Goal: Task Accomplishment & Management: Complete application form

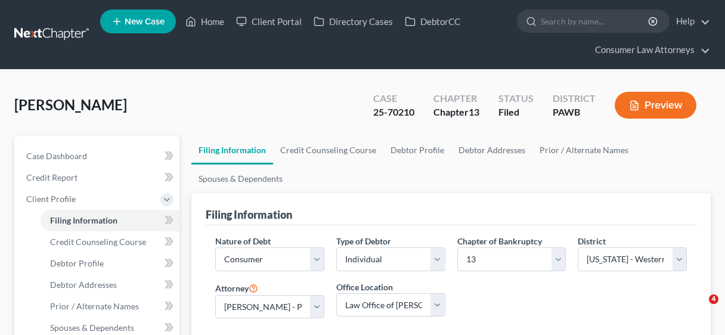
select select "1"
select select "0"
select select "3"
select select "69"
select select "28"
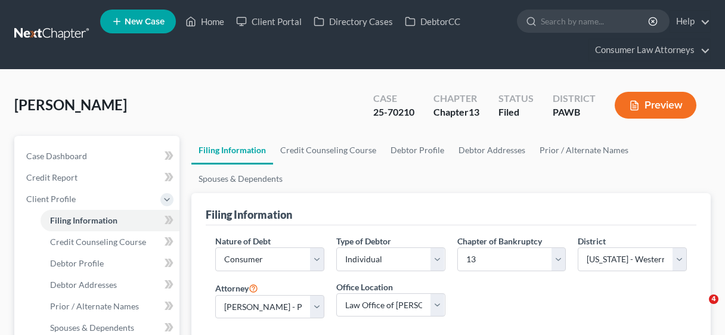
select select "12"
click at [208, 23] on link "Home" at bounding box center [205, 21] width 51 height 21
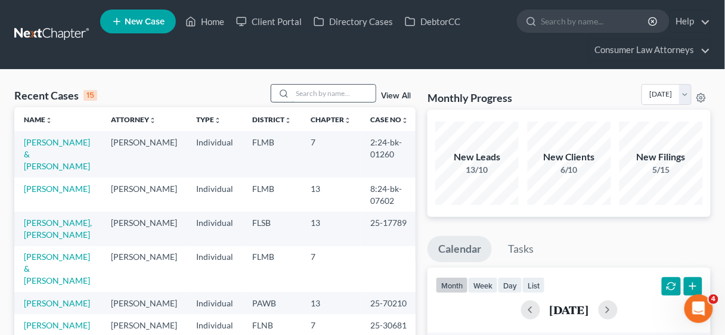
click at [300, 95] on input "search" at bounding box center [334, 93] width 84 height 17
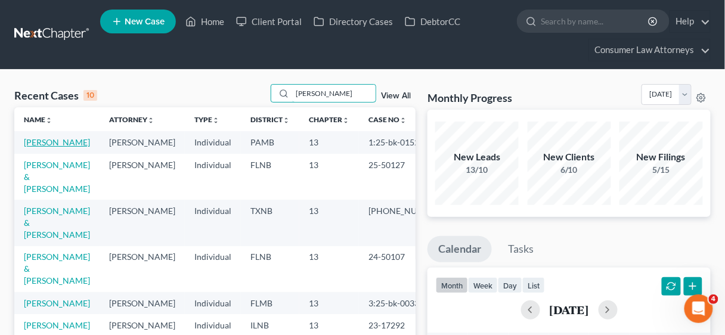
type input "[PERSON_NAME]"
click at [56, 140] on link "[PERSON_NAME]" at bounding box center [57, 142] width 66 height 10
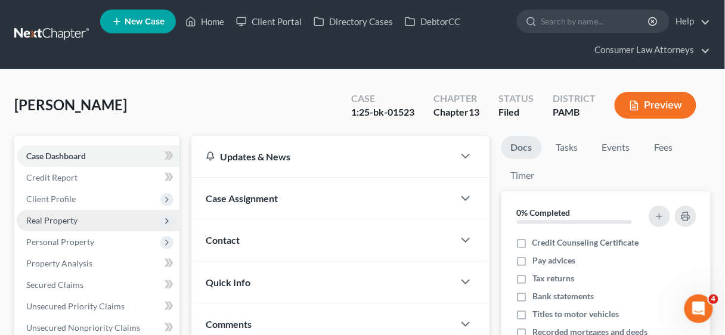
click at [54, 219] on span "Real Property" at bounding box center [51, 220] width 51 height 10
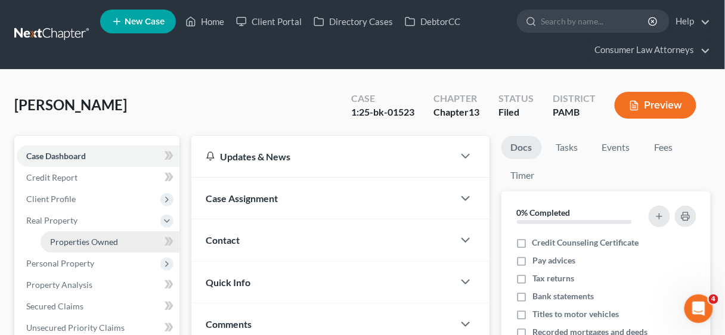
click at [82, 240] on span "Properties Owned" at bounding box center [84, 242] width 68 height 10
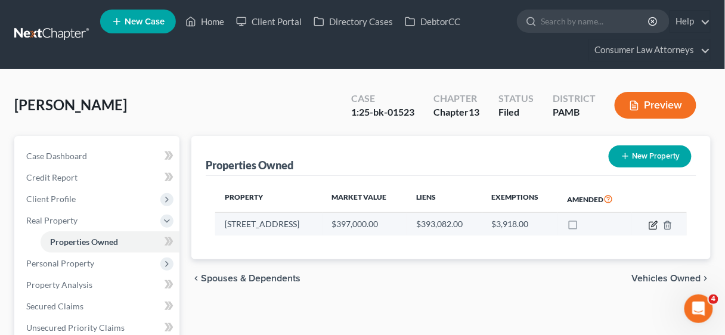
click at [650, 224] on icon "button" at bounding box center [653, 225] width 7 height 7
select select "39"
select select "0"
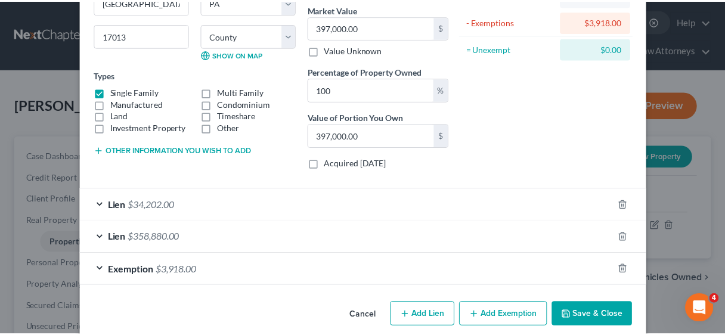
scroll to position [156, 0]
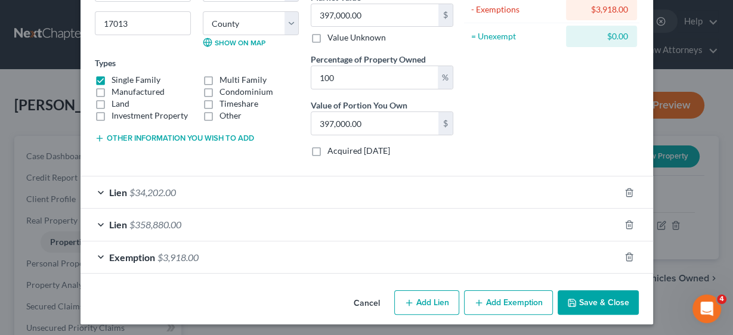
click at [607, 293] on button "Save & Close" at bounding box center [598, 302] width 81 height 25
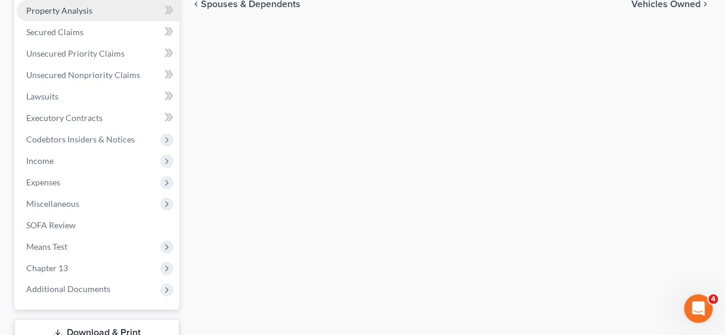
scroll to position [286, 0]
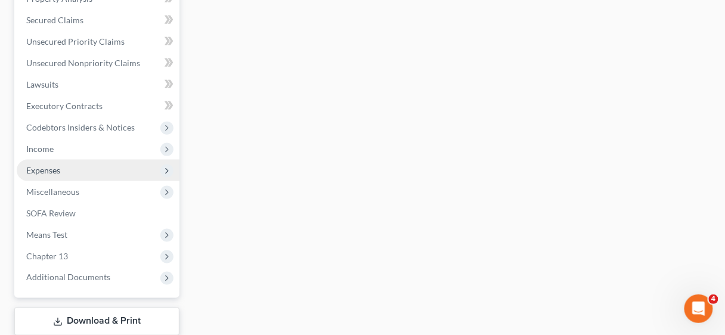
click at [47, 169] on span "Expenses" at bounding box center [43, 170] width 34 height 10
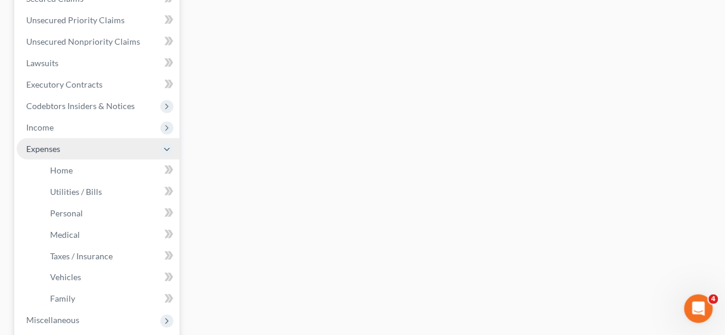
scroll to position [265, 0]
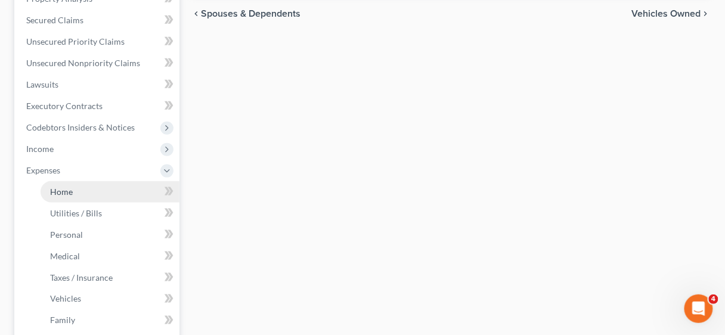
click at [54, 190] on span "Home" at bounding box center [61, 192] width 23 height 10
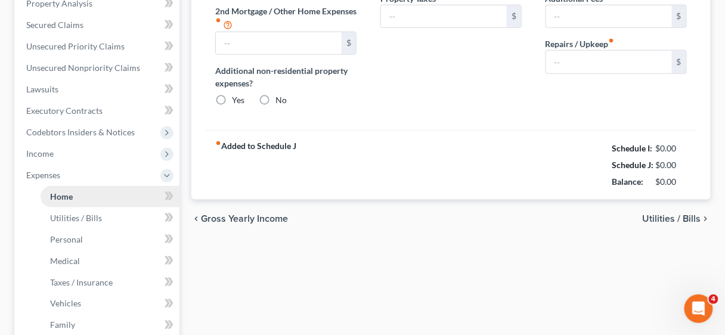
type input "0.00"
type input "500.00"
radio input "true"
type input "0.00"
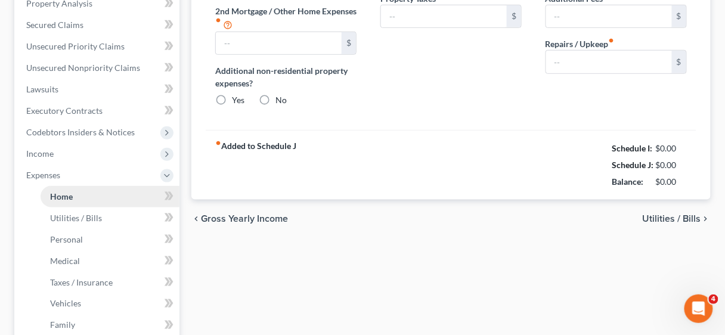
type input "0.00"
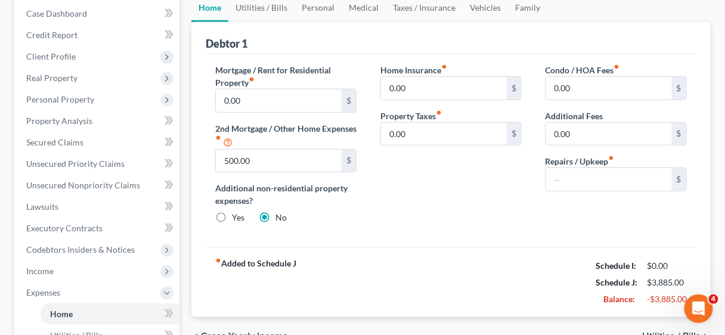
scroll to position [143, 0]
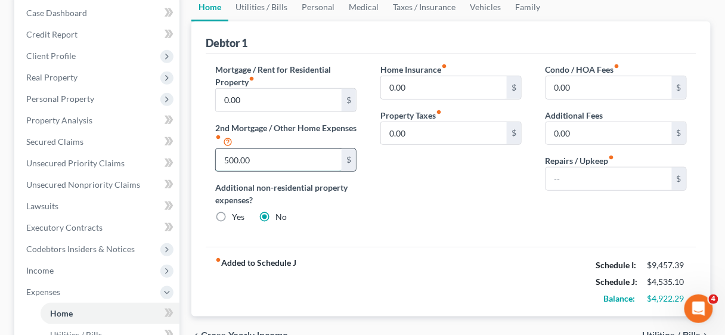
click at [287, 168] on input "500.00" at bounding box center [279, 160] width 126 height 23
